Goal: Obtain resource: Obtain resource

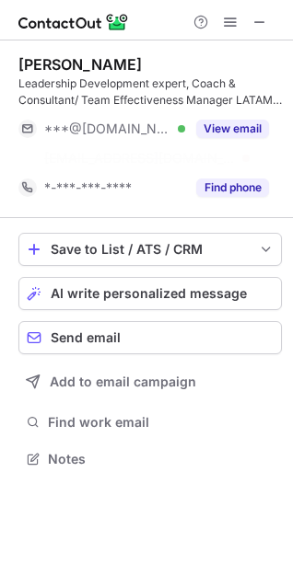
scroll to position [416, 293]
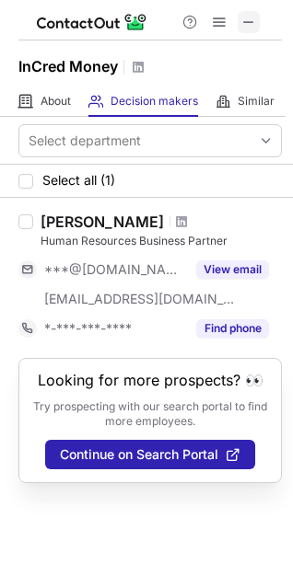
click at [238, 26] on button at bounding box center [249, 22] width 22 height 22
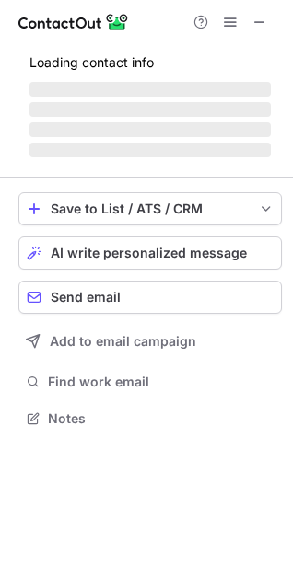
scroll to position [446, 293]
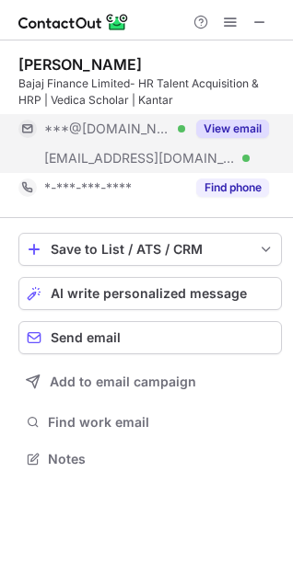
click at [231, 129] on button "View email" at bounding box center [232, 129] width 73 height 18
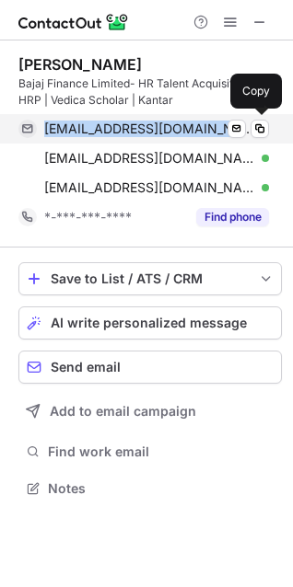
drag, startPoint x: 211, startPoint y: 126, endPoint x: 29, endPoint y: 132, distance: 181.5
click at [29, 132] on div "nehaindiaaa@gmail.com Verified Send email Copy" at bounding box center [143, 128] width 250 height 29
click at [265, 130] on span at bounding box center [259, 129] width 15 height 15
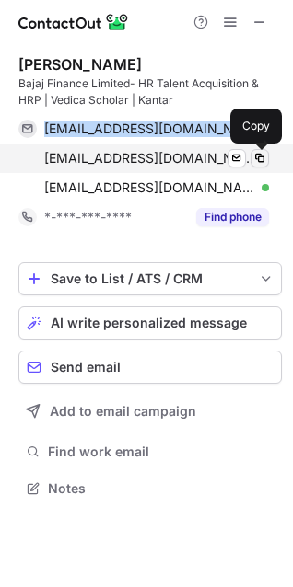
click at [258, 159] on span at bounding box center [259, 158] width 15 height 15
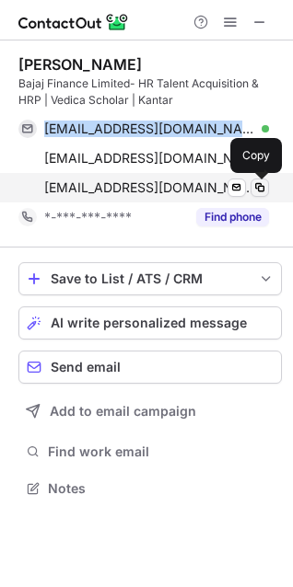
click at [262, 191] on span at bounding box center [259, 187] width 15 height 15
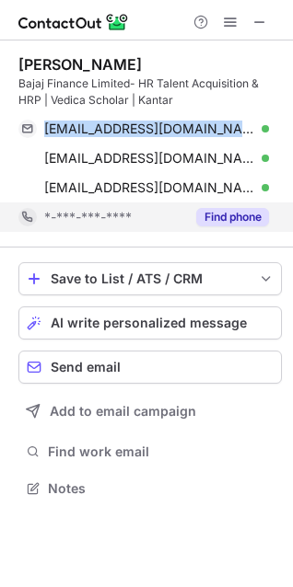
click at [220, 219] on button "Find phone" at bounding box center [232, 217] width 73 height 18
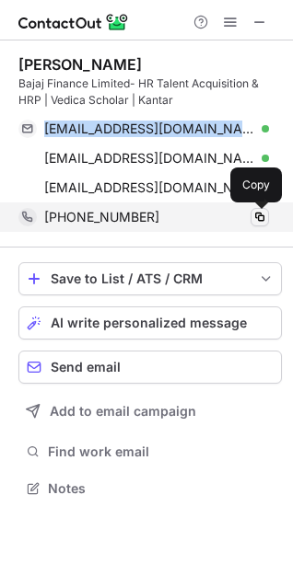
click at [263, 217] on span at bounding box center [259, 217] width 15 height 15
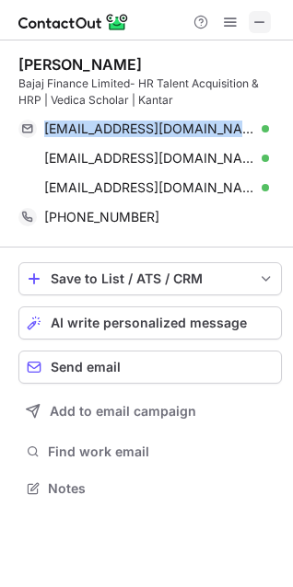
click at [264, 20] on span at bounding box center [259, 22] width 15 height 15
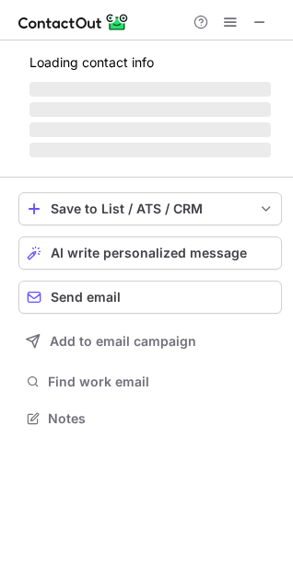
scroll to position [416, 293]
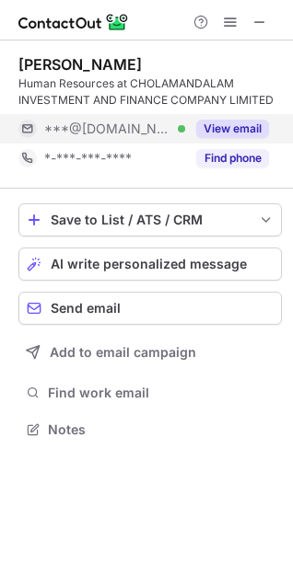
click at [258, 137] on button "View email" at bounding box center [232, 129] width 73 height 18
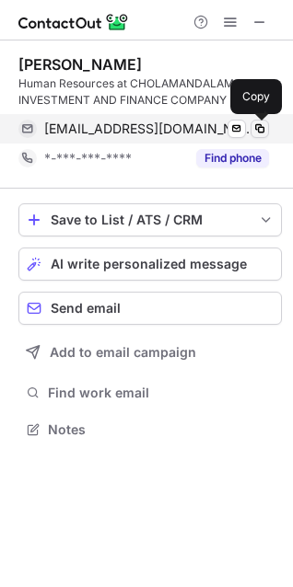
click at [256, 129] on span at bounding box center [259, 129] width 15 height 15
click at [258, 144] on div "Find phone" at bounding box center [227, 158] width 84 height 29
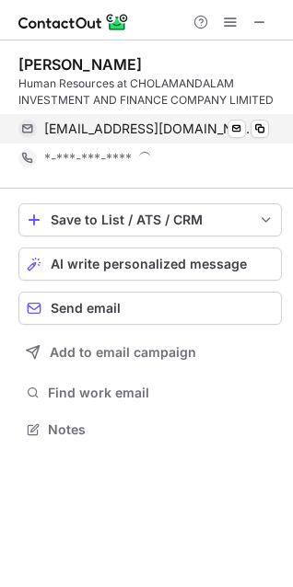
scroll to position [430, 293]
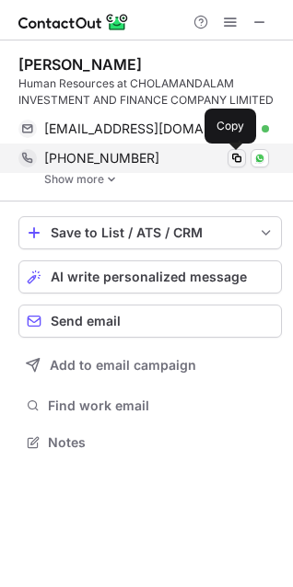
click at [238, 157] on span at bounding box center [236, 158] width 15 height 15
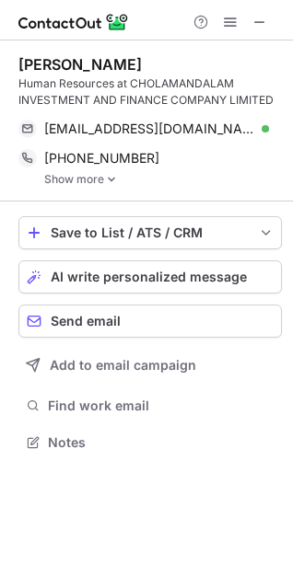
click at [109, 179] on img at bounding box center [111, 179] width 11 height 13
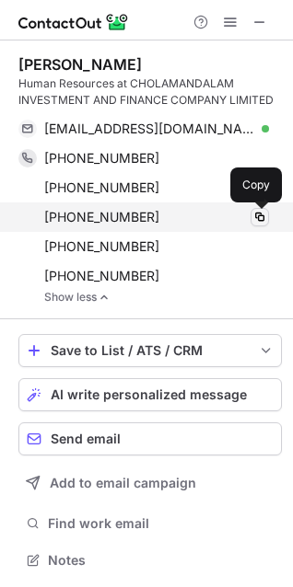
click at [263, 216] on span at bounding box center [259, 217] width 15 height 15
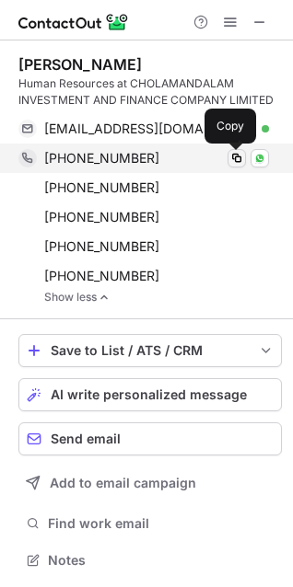
click at [234, 159] on span at bounding box center [236, 158] width 15 height 15
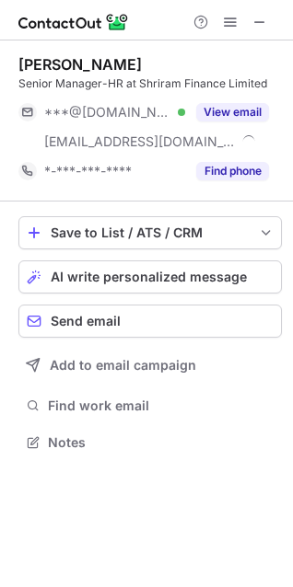
scroll to position [429, 293]
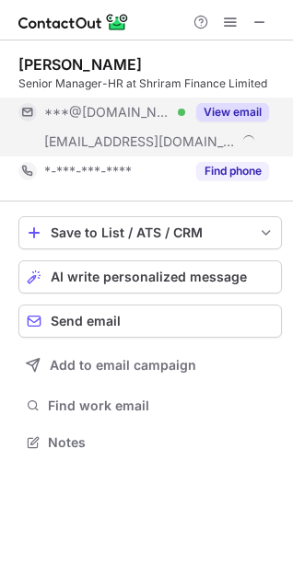
click at [253, 110] on button "View email" at bounding box center [232, 112] width 73 height 18
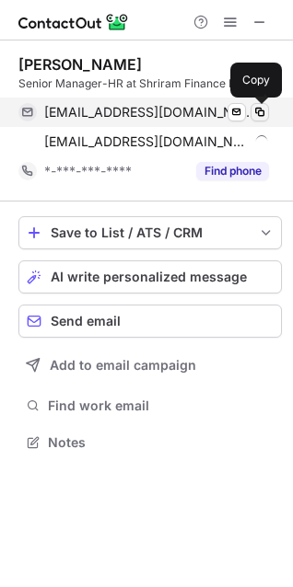
click at [259, 111] on span at bounding box center [259, 112] width 15 height 15
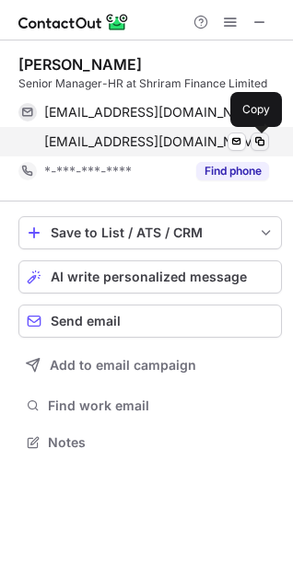
click at [261, 137] on span at bounding box center [259, 141] width 15 height 15
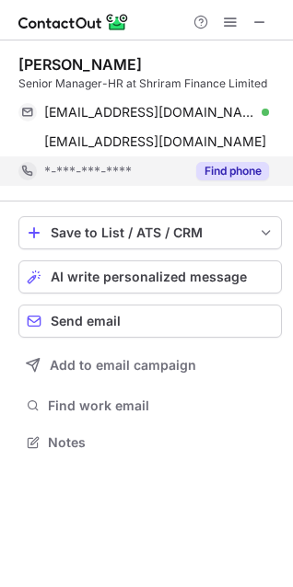
click at [239, 173] on button "Find phone" at bounding box center [232, 171] width 73 height 18
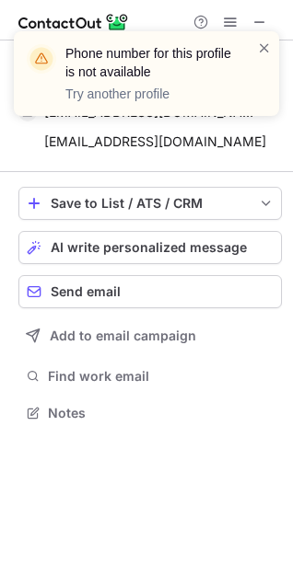
scroll to position [400, 293]
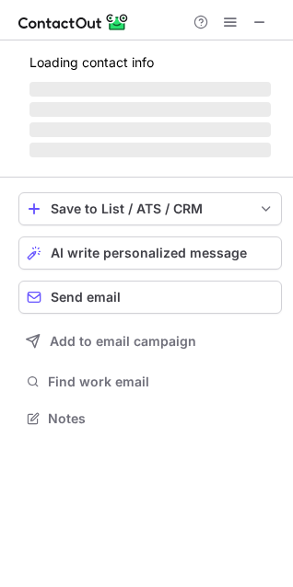
scroll to position [8, 8]
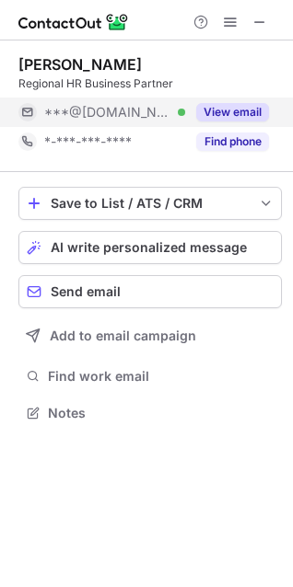
click at [240, 105] on button "View email" at bounding box center [232, 112] width 73 height 18
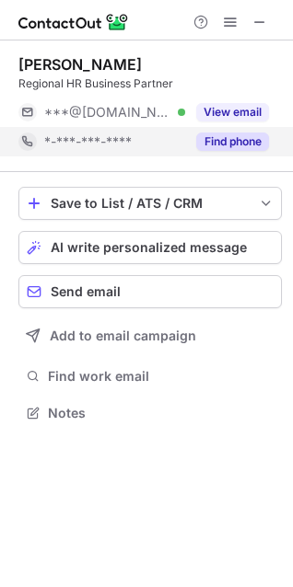
click at [226, 145] on button "Find phone" at bounding box center [232, 142] width 73 height 18
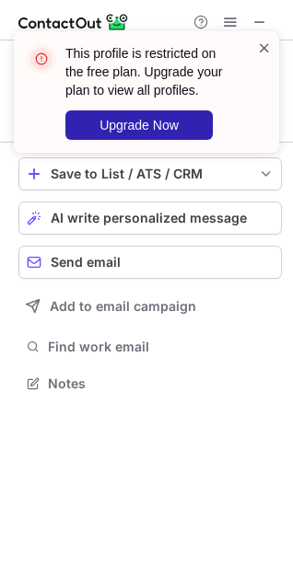
scroll to position [370, 293]
click at [268, 50] on span at bounding box center [264, 48] width 15 height 18
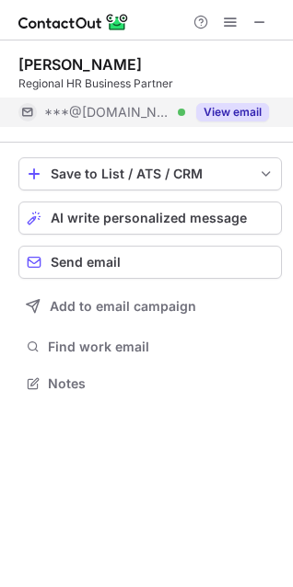
click at [238, 110] on button "View email" at bounding box center [232, 112] width 73 height 18
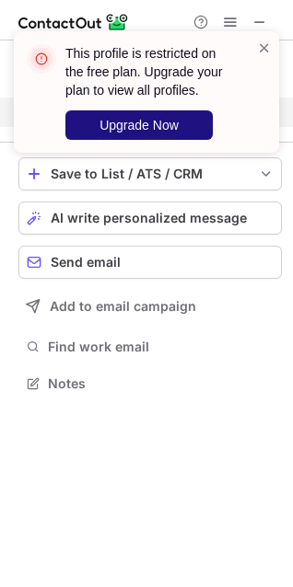
click at [194, 124] on button "Upgrade Now" at bounding box center [138, 124] width 147 height 29
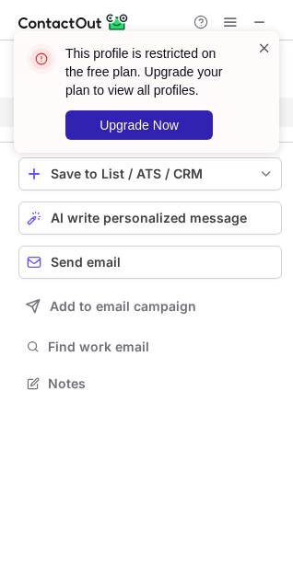
click at [264, 53] on span at bounding box center [264, 48] width 15 height 18
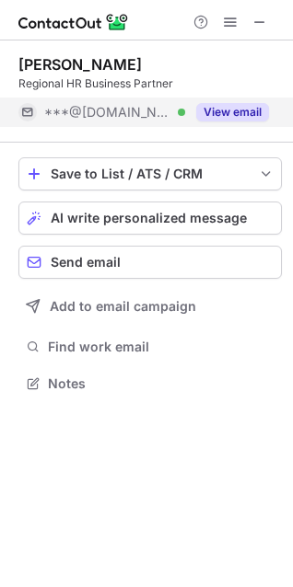
click at [246, 111] on button "View email" at bounding box center [232, 112] width 73 height 18
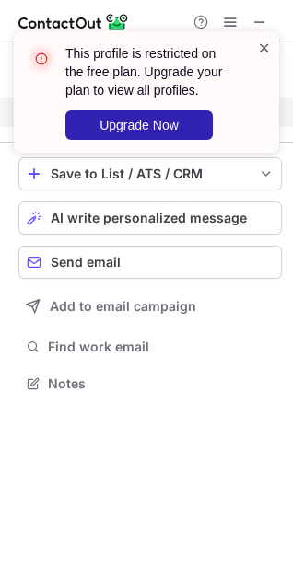
click at [262, 52] on span at bounding box center [264, 48] width 15 height 18
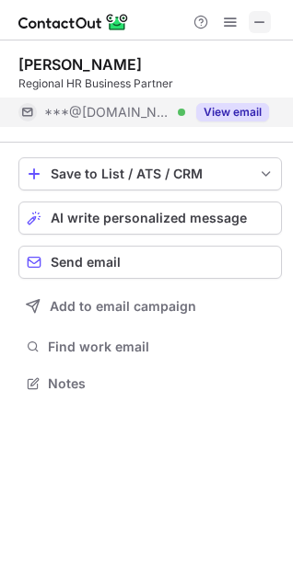
click at [263, 20] on span at bounding box center [259, 22] width 15 height 15
click at [257, 16] on span at bounding box center [259, 22] width 15 height 15
click at [232, 19] on span at bounding box center [230, 22] width 15 height 15
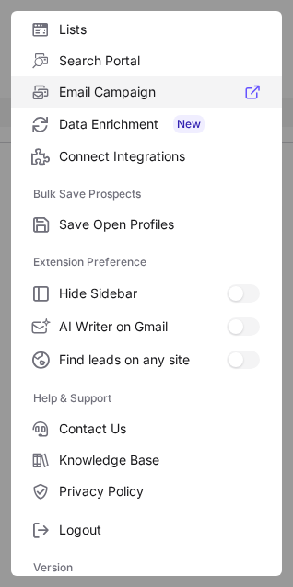
scroll to position [179, 0]
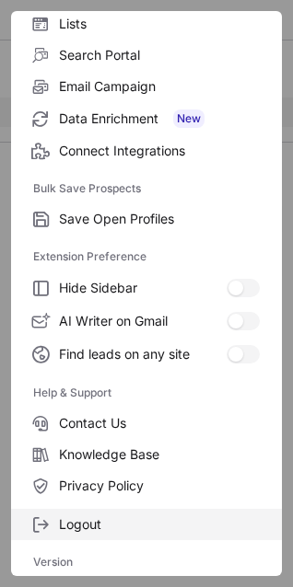
click at [96, 524] on span "Logout" at bounding box center [159, 525] width 201 height 17
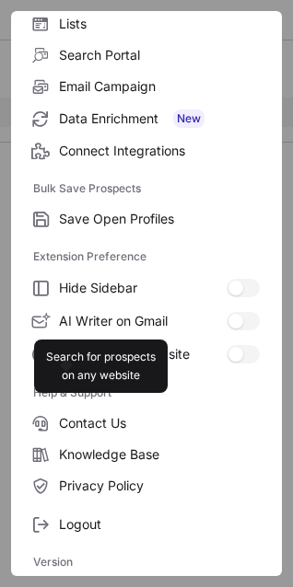
scroll to position [0, 0]
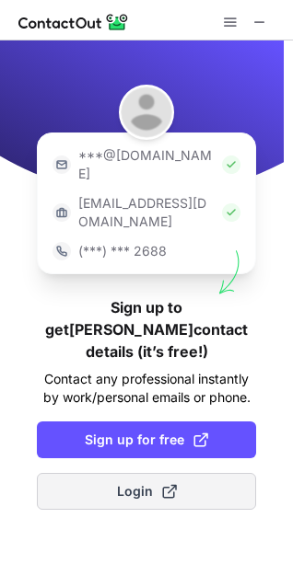
click at [155, 482] on span "Login" at bounding box center [147, 491] width 60 height 18
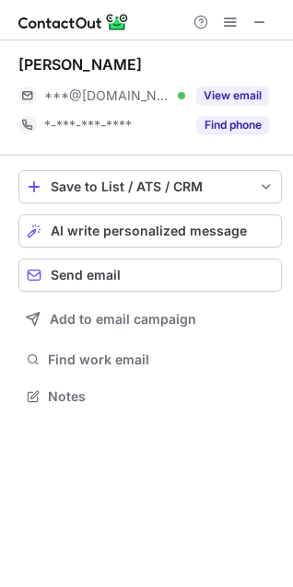
scroll to position [383, 293]
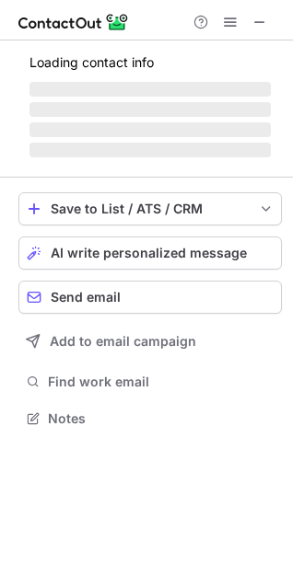
scroll to position [8, 8]
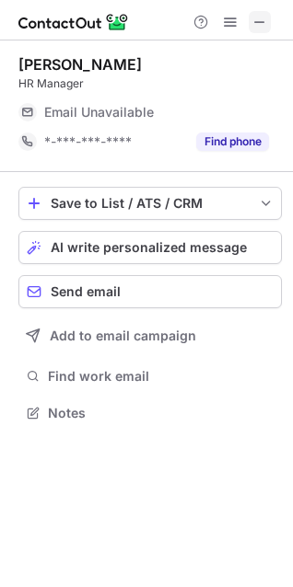
click at [255, 27] on span at bounding box center [259, 22] width 15 height 15
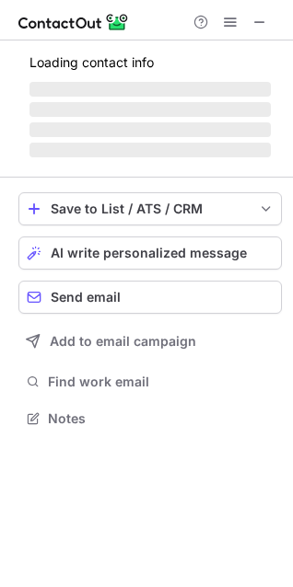
scroll to position [429, 293]
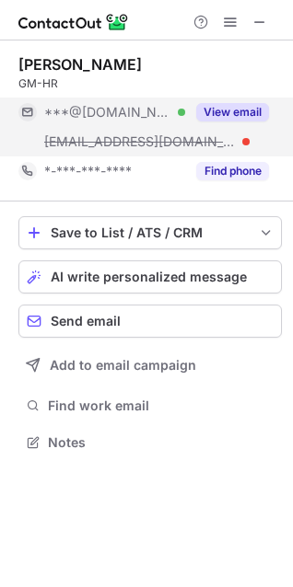
click at [246, 119] on button "View email" at bounding box center [232, 112] width 73 height 18
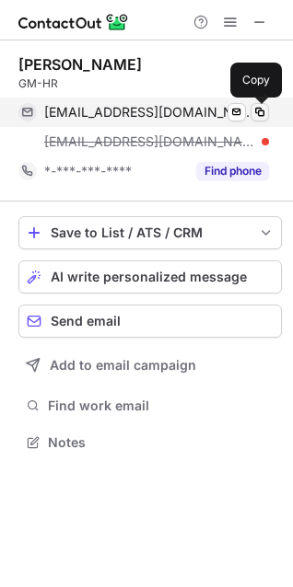
click at [257, 111] on span at bounding box center [259, 112] width 15 height 15
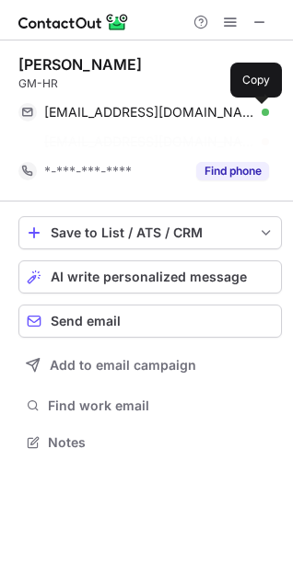
scroll to position [400, 293]
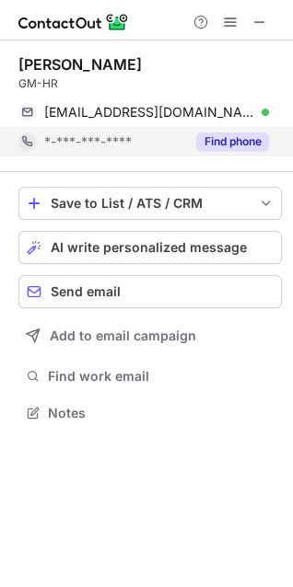
click at [232, 145] on button "Find phone" at bounding box center [232, 142] width 73 height 18
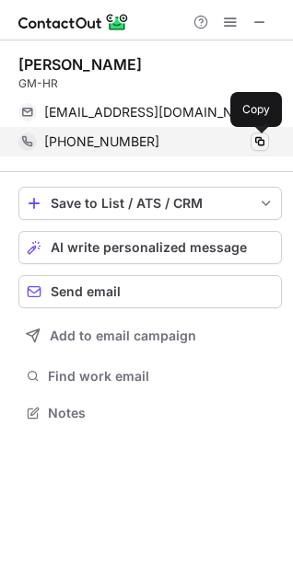
click at [257, 143] on span at bounding box center [259, 141] width 15 height 15
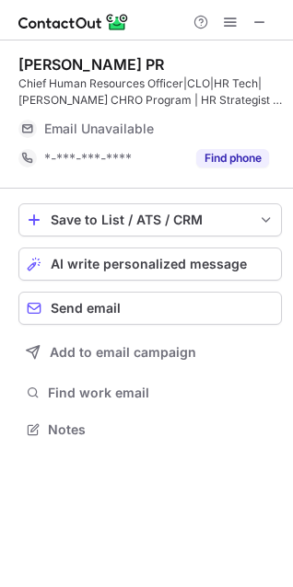
scroll to position [416, 293]
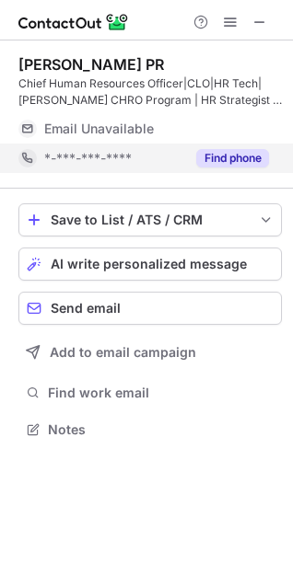
click at [246, 160] on button "Find phone" at bounding box center [232, 158] width 73 height 18
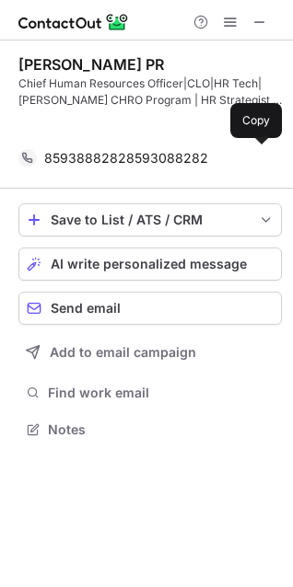
scroll to position [387, 293]
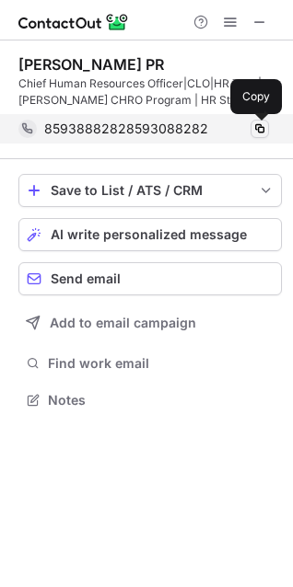
click at [258, 133] on span at bounding box center [259, 129] width 15 height 15
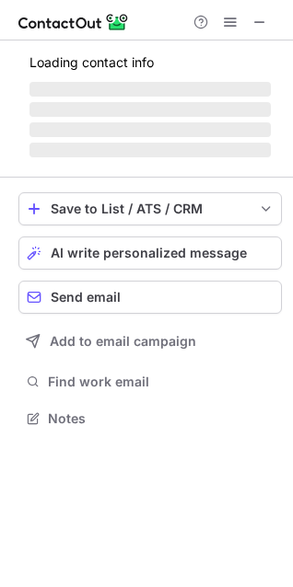
scroll to position [8, 8]
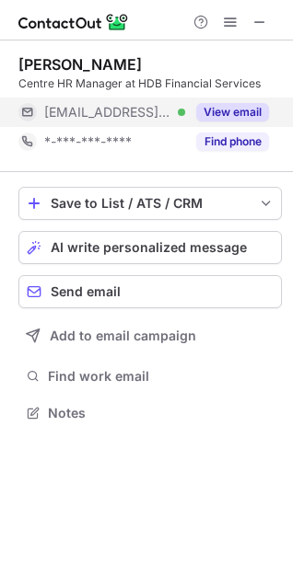
click at [250, 115] on button "View email" at bounding box center [232, 112] width 73 height 18
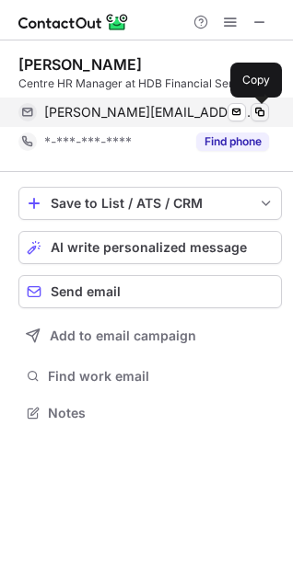
click at [255, 111] on span at bounding box center [259, 112] width 15 height 15
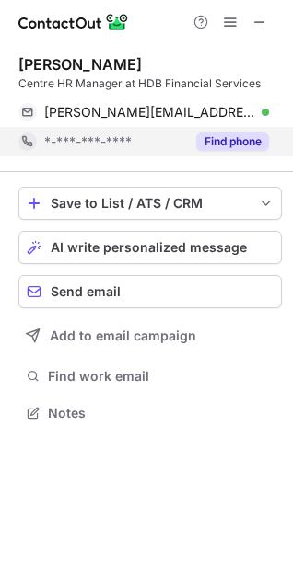
click at [234, 137] on button "Find phone" at bounding box center [232, 142] width 73 height 18
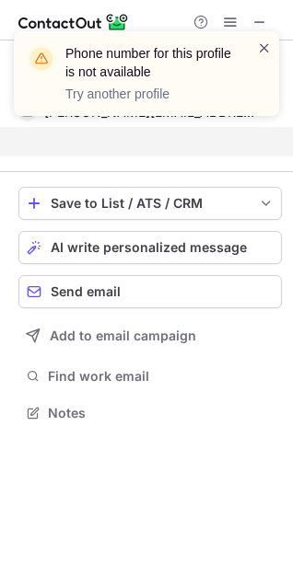
scroll to position [370, 293]
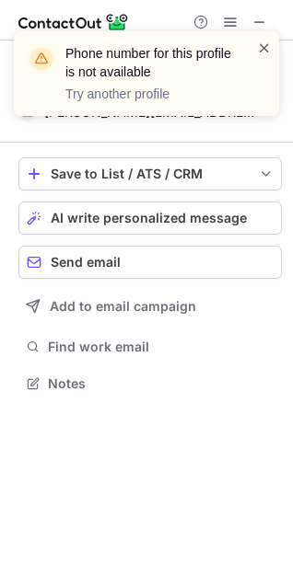
click at [261, 45] on span at bounding box center [264, 48] width 15 height 18
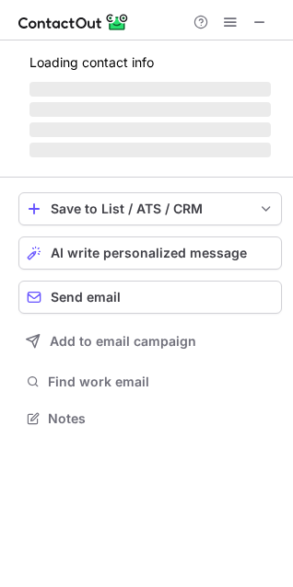
scroll to position [446, 293]
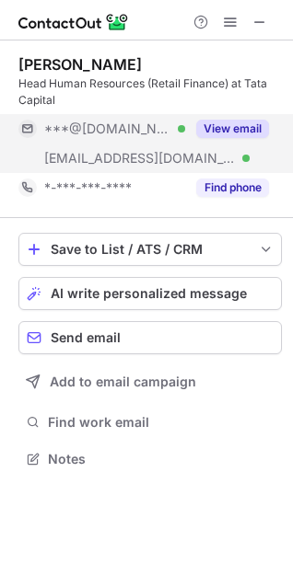
click at [235, 130] on button "View email" at bounding box center [232, 129] width 73 height 18
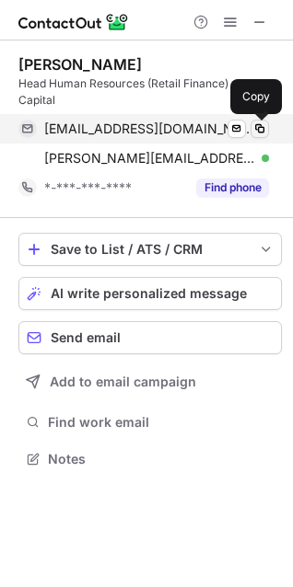
click at [260, 130] on span at bounding box center [259, 129] width 15 height 15
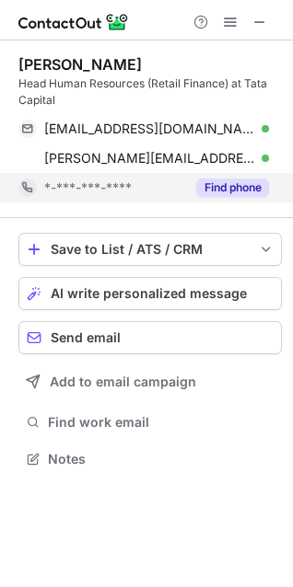
click at [246, 185] on button "Find phone" at bounding box center [232, 188] width 73 height 18
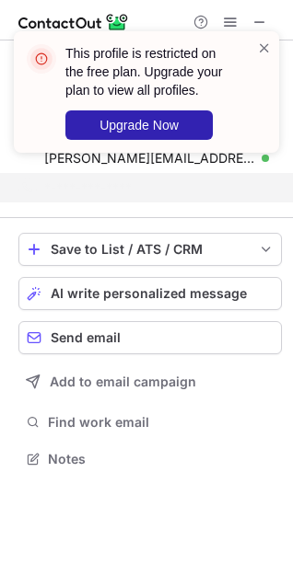
scroll to position [416, 293]
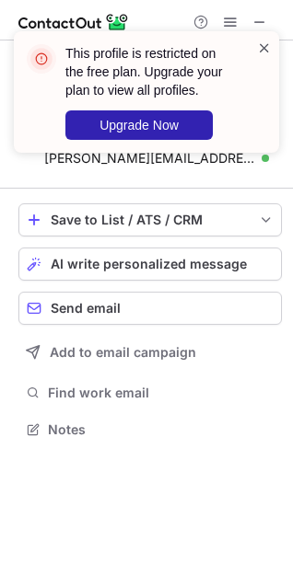
click at [261, 48] on span at bounding box center [264, 48] width 15 height 18
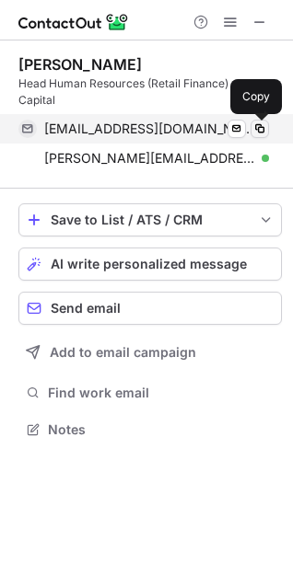
click at [257, 130] on span at bounding box center [259, 129] width 15 height 15
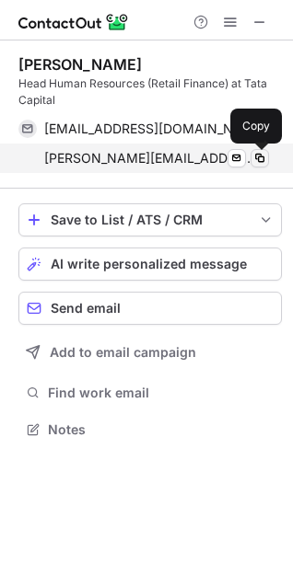
click at [261, 159] on span at bounding box center [259, 158] width 15 height 15
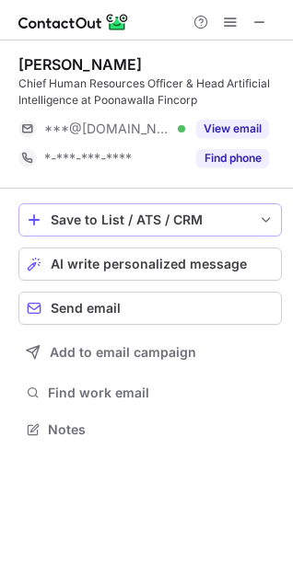
scroll to position [416, 293]
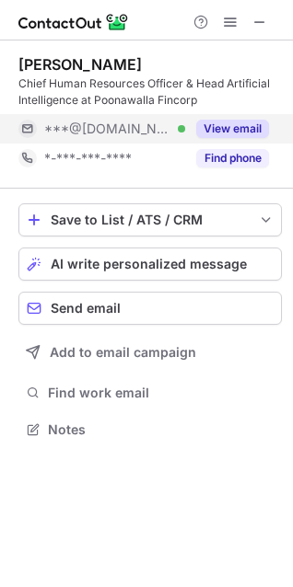
click at [238, 129] on button "View email" at bounding box center [232, 129] width 73 height 18
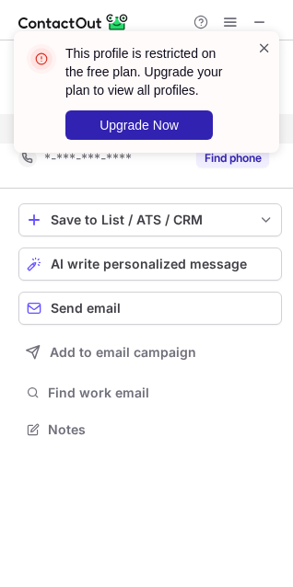
click at [265, 48] on span at bounding box center [264, 48] width 15 height 18
